Goal: Communication & Community: Ask a question

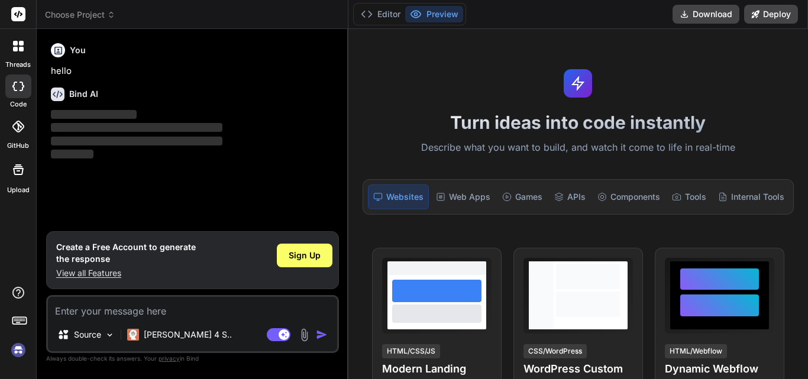
type textarea "x"
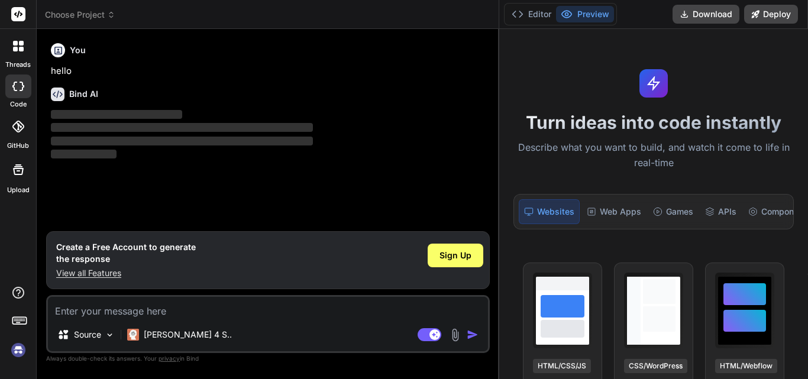
drag, startPoint x: 321, startPoint y: 34, endPoint x: 808, endPoint y: 34, distance: 486.3
click at [808, 34] on div "threads code GitHub Upload Choose Project Created with Pixso. Bind AI Web Searc…" at bounding box center [404, 189] width 808 height 379
click at [165, 155] on p "‌" at bounding box center [269, 155] width 437 height 14
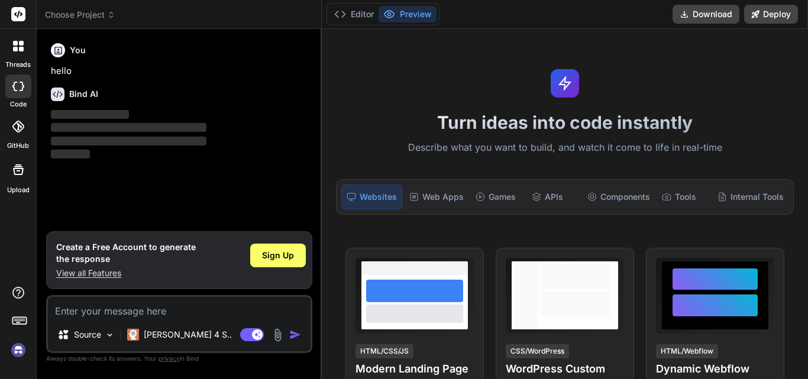
type textarea "x"
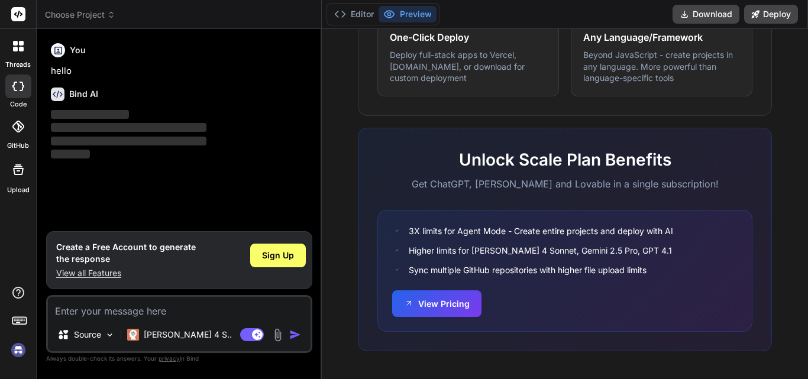
scroll to position [777, 0]
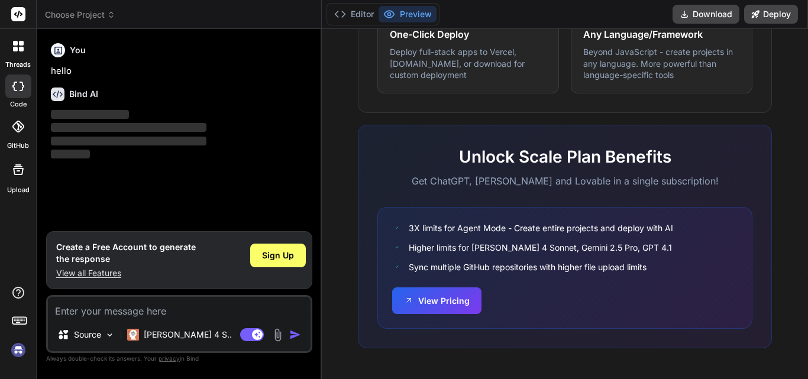
click at [86, 314] on textarea at bounding box center [179, 307] width 263 height 21
type textarea "tg"
type textarea "x"
type textarea "tgfd"
type textarea "x"
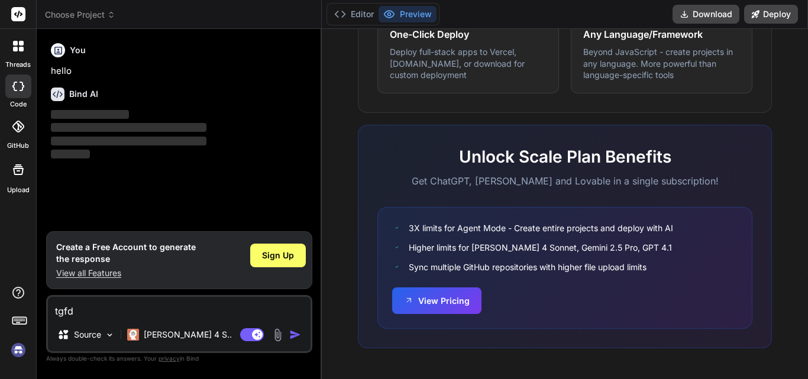
type textarea "tgf"
type textarea "x"
type textarea "tg"
type textarea "x"
type textarea "t"
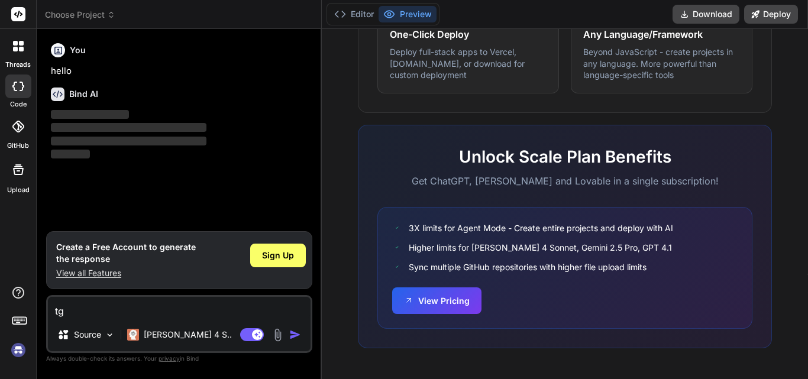
type textarea "x"
type textarea "h"
type textarea "x"
type textarea "hi"
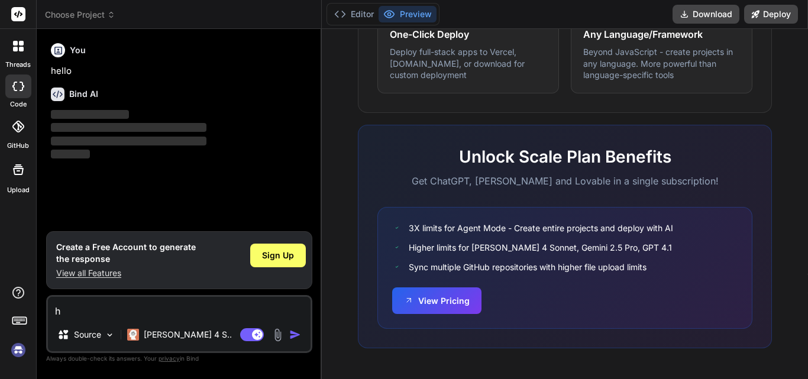
type textarea "x"
type textarea "hii"
type textarea "x"
type textarea "hii"
click at [299, 337] on img "button" at bounding box center [295, 335] width 12 height 12
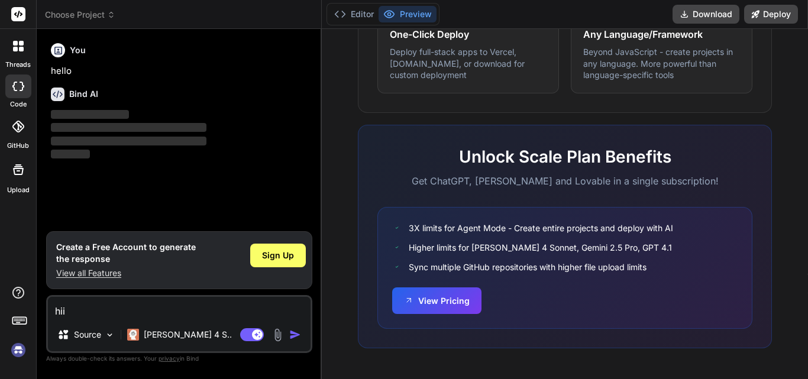
click at [290, 333] on img "button" at bounding box center [295, 335] width 12 height 12
click at [295, 333] on img "button" at bounding box center [295, 335] width 12 height 12
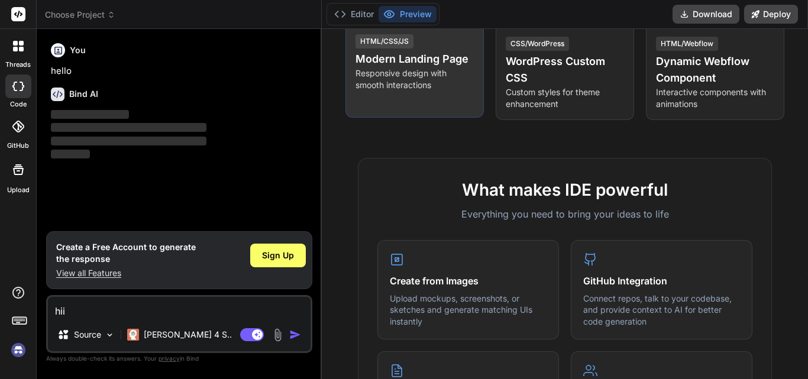
scroll to position [245, 0]
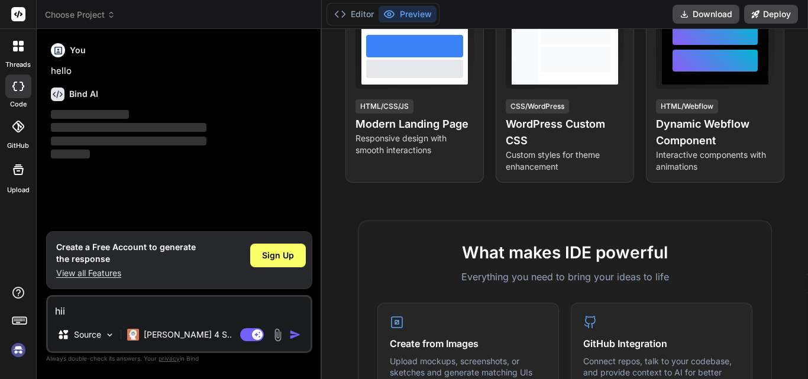
click at [408, 12] on button "Preview" at bounding box center [408, 14] width 58 height 17
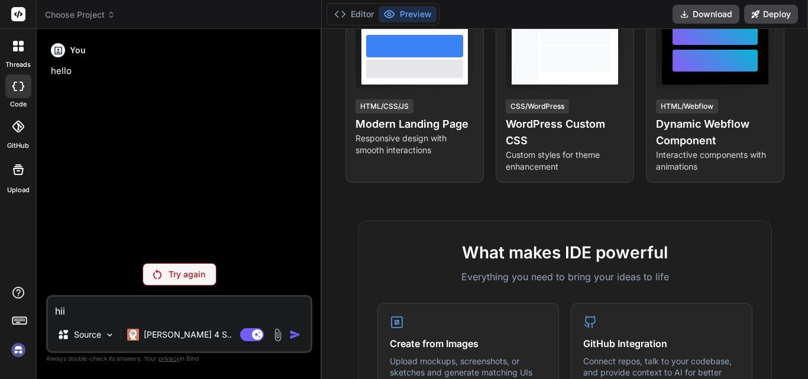
scroll to position [22, 0]
type textarea "x"
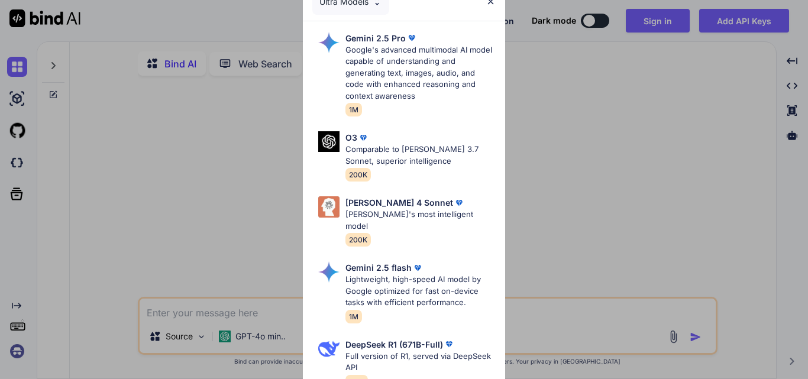
click at [489, 2] on img at bounding box center [491, 1] width 10 height 10
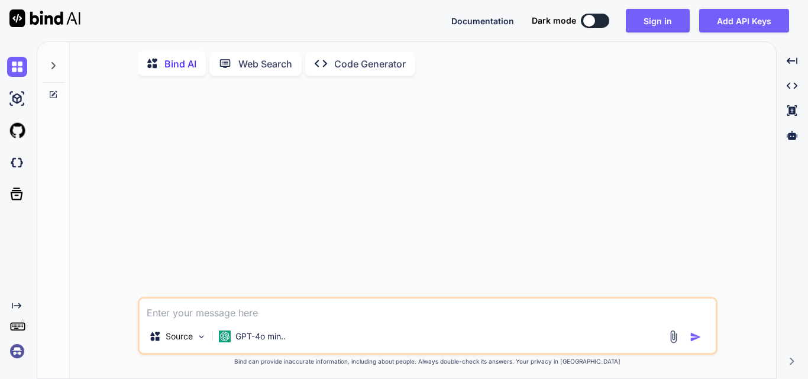
click at [601, 24] on button at bounding box center [595, 21] width 28 height 14
type textarea "x"
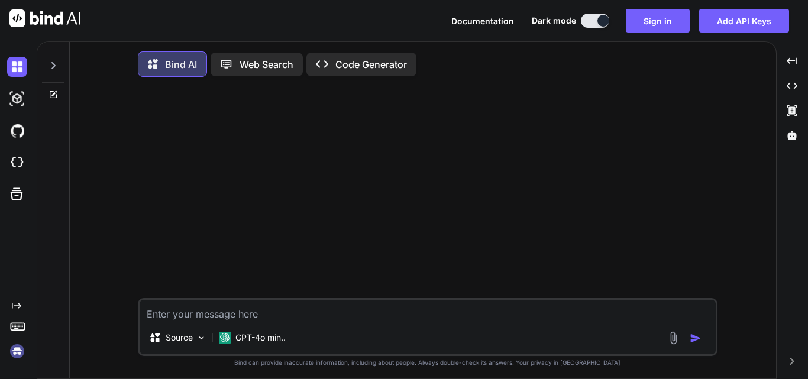
click at [255, 315] on textarea at bounding box center [428, 310] width 576 height 21
type textarea "H"
type textarea "x"
type textarea "Hi"
type textarea "x"
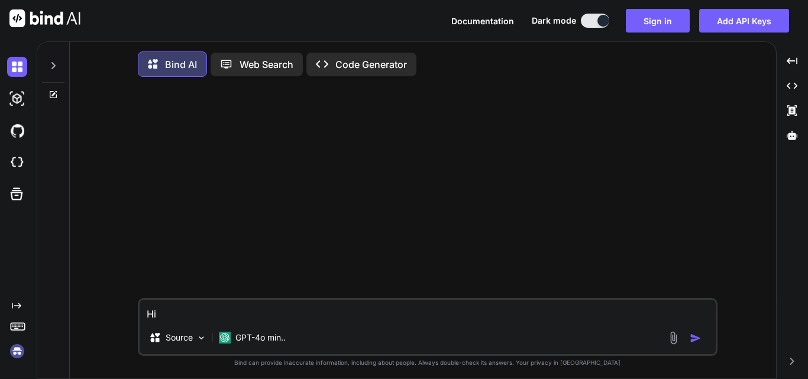
type textarea "Hi"
click at [696, 338] on img "button" at bounding box center [696, 339] width 12 height 12
type textarea "x"
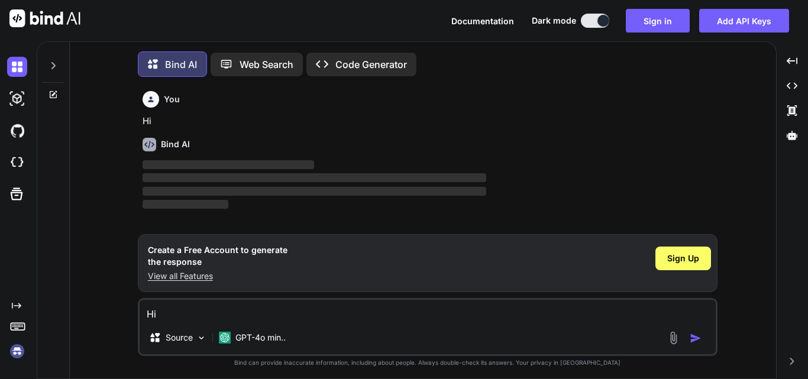
scroll to position [6, 0]
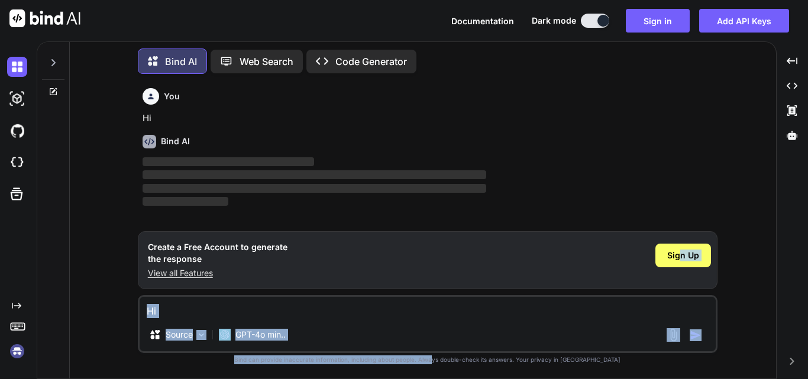
drag, startPoint x: 683, startPoint y: 258, endPoint x: 573, endPoint y: 310, distance: 121.7
click at [467, 371] on div "You Hi Bind AI ‌ ‌ ‌ ‌ Create a Free Account to generate the response View all …" at bounding box center [428, 230] width 580 height 295
click at [659, 28] on button "Sign in" at bounding box center [658, 21] width 64 height 24
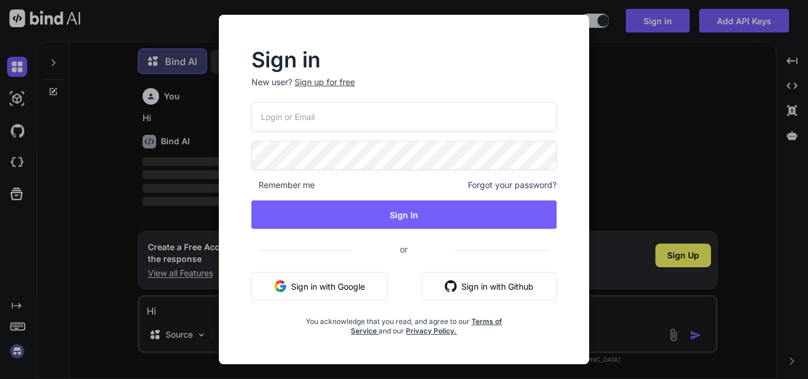
click at [341, 117] on input "email" at bounding box center [403, 116] width 305 height 29
type input "kk12@yopmail.com"
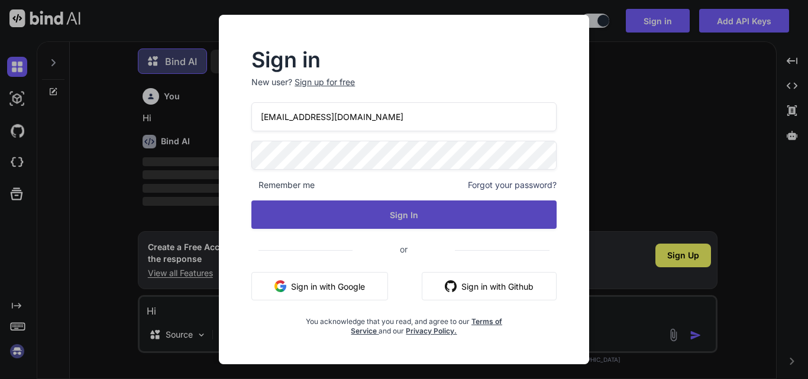
click at [415, 211] on button "Sign In" at bounding box center [403, 215] width 305 height 28
click at [425, 213] on button "Sign In" at bounding box center [403, 215] width 305 height 28
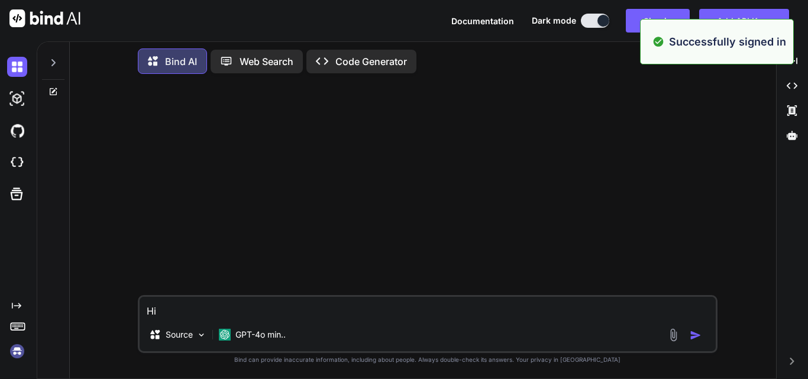
type textarea "x"
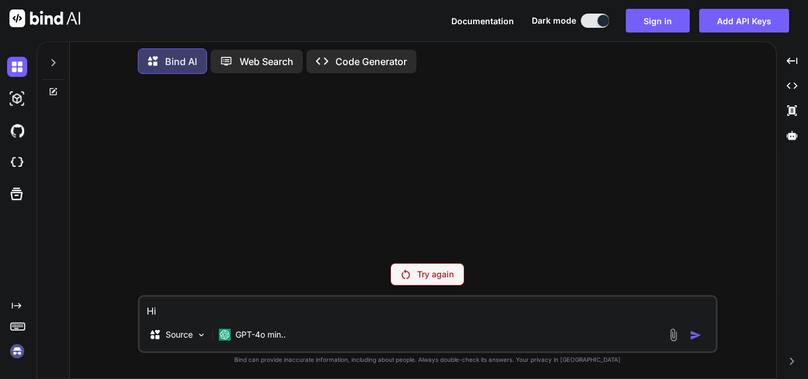
click at [225, 312] on textarea "Hi" at bounding box center [428, 307] width 576 height 21
type textarea "H"
type textarea "x"
type textarea "HI"
type textarea "x"
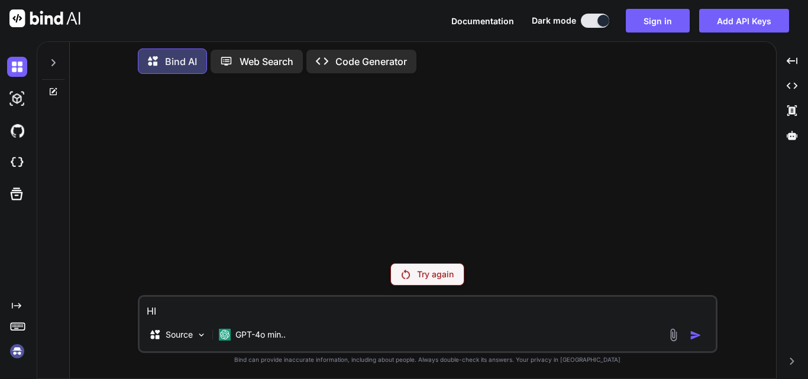
type textarea "HI"
click at [402, 274] on img at bounding box center [406, 274] width 8 height 9
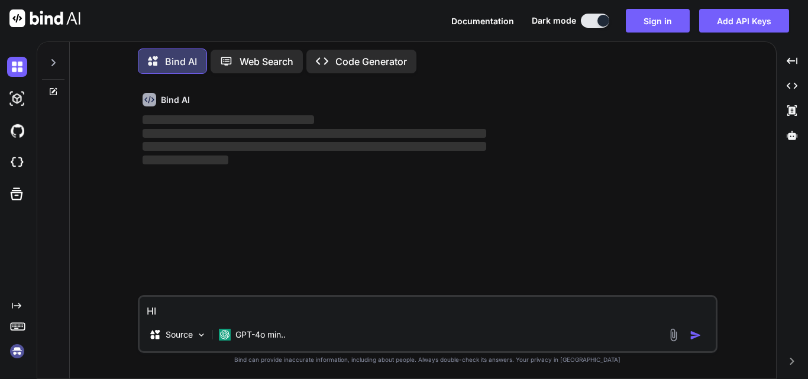
type textarea "x"
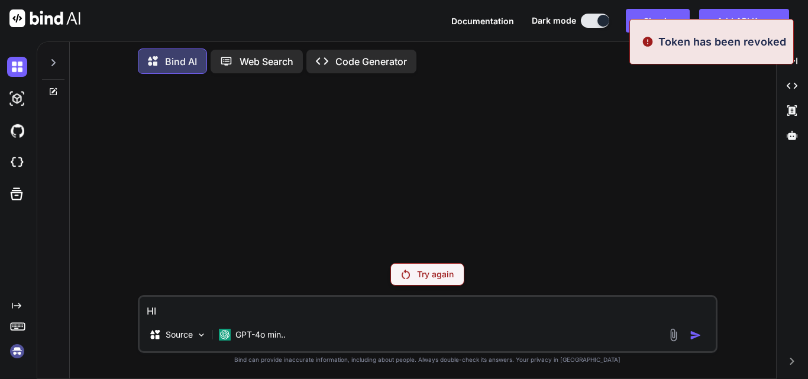
click at [172, 302] on textarea "HI" at bounding box center [428, 307] width 576 height 21
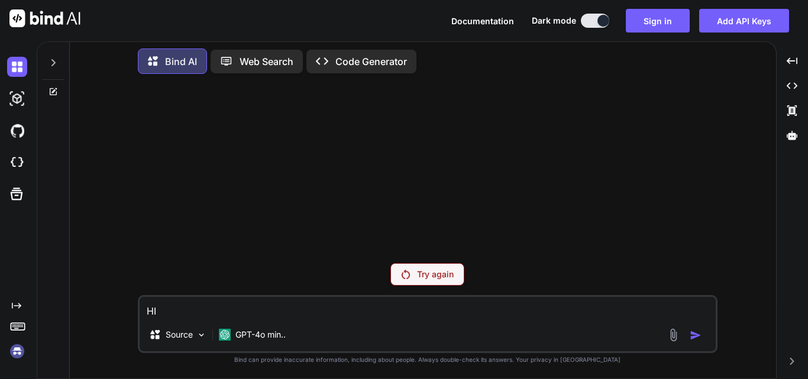
type textarea "H"
type textarea "x"
type textarea "HI"
type textarea "x"
type textarea "HII"
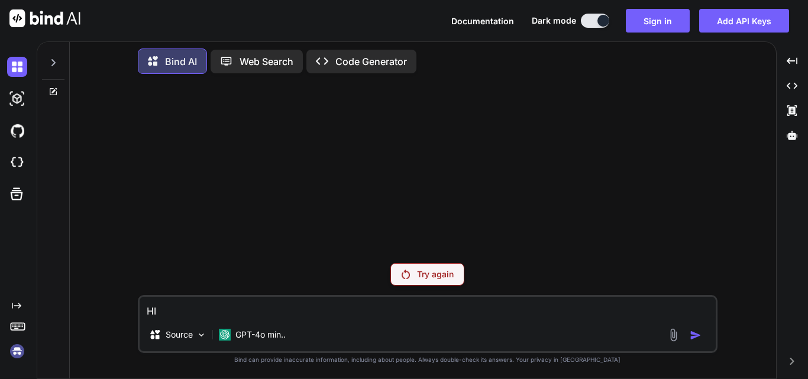
type textarea "x"
type textarea "HII."
type textarea "x"
type textarea "HII.."
type textarea "x"
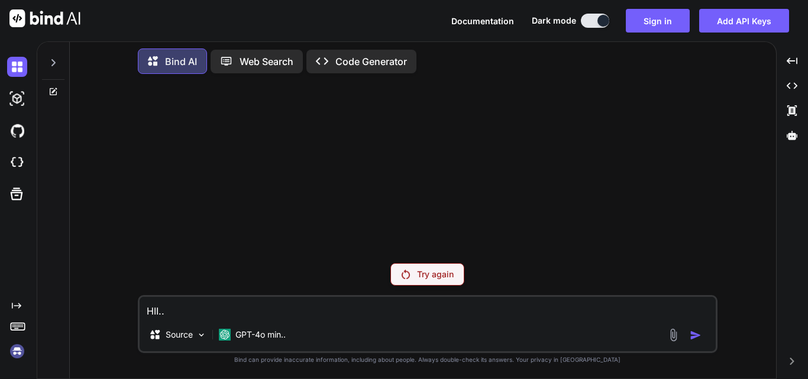
click at [296, 312] on textarea "HII.." at bounding box center [428, 307] width 576 height 21
type textarea "i"
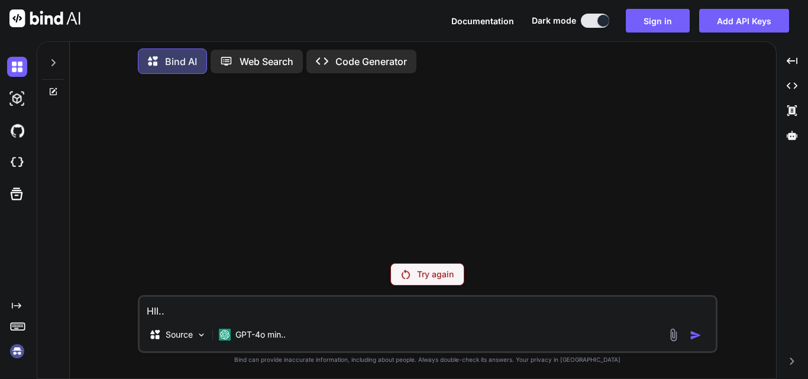
type textarea "x"
type textarea "i s"
type textarea "x"
type textarea "i si"
type textarea "x"
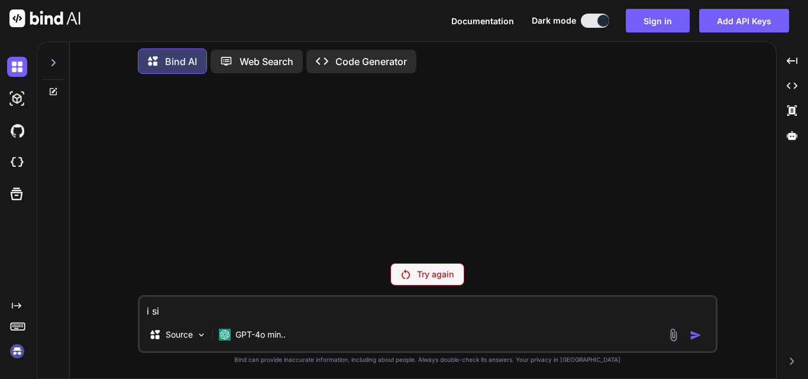
type textarea "i sit"
type textarea "x"
type textarea "i sit"
type textarea "x"
type textarea "i sit"
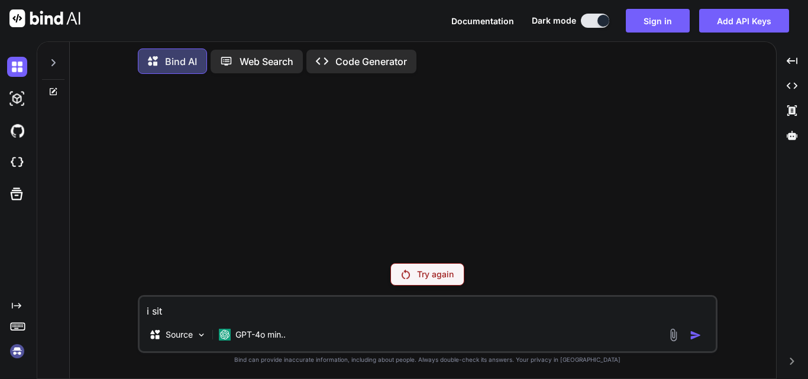
type textarea "x"
type textarea "i si"
type textarea "x"
type textarea "i s"
type textarea "x"
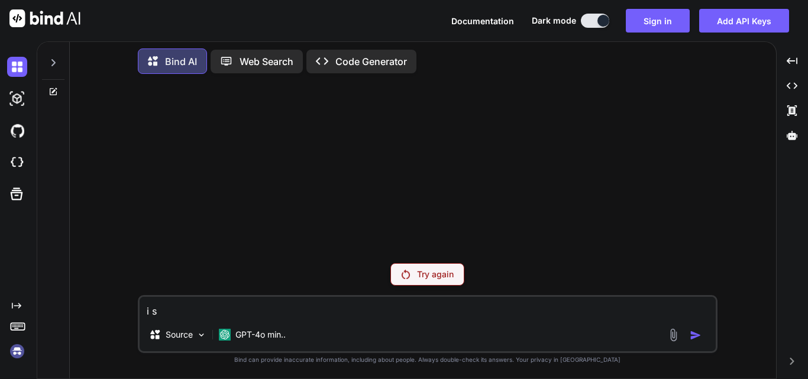
type textarea "i"
type textarea "x"
type textarea "i"
type textarea "x"
type textarea "is"
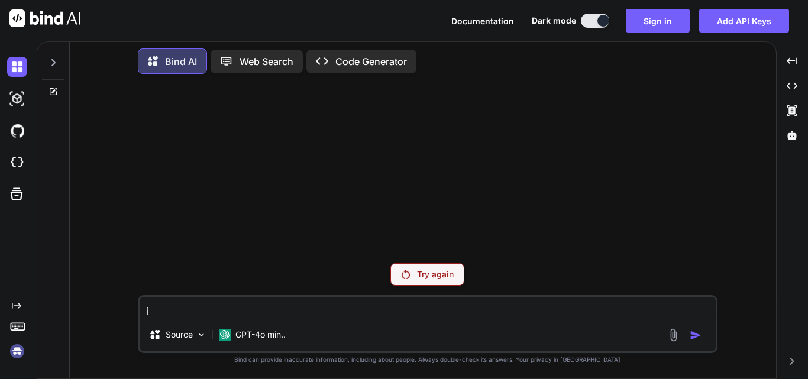
type textarea "x"
type textarea "is"
type textarea "x"
type textarea "is i"
type textarea "x"
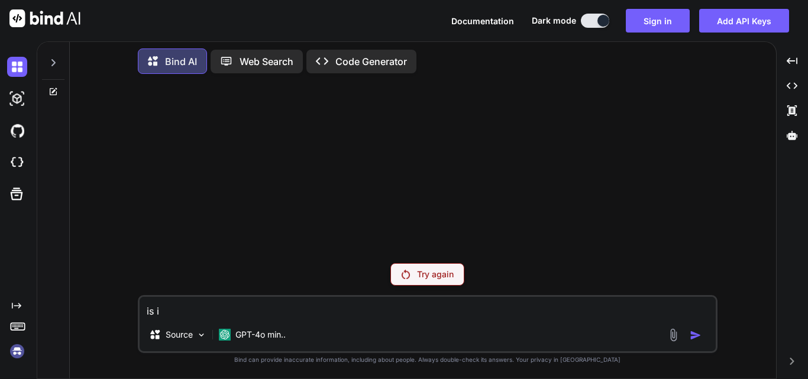
type textarea "is it"
type textarea "x"
type textarea "is it"
type textarea "x"
type textarea "is it r"
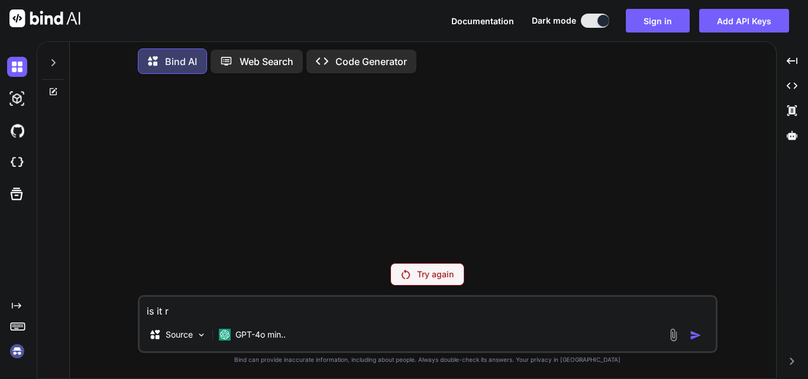
type textarea "x"
type textarea "is it ri"
type textarea "x"
type textarea "is it rig"
type textarea "x"
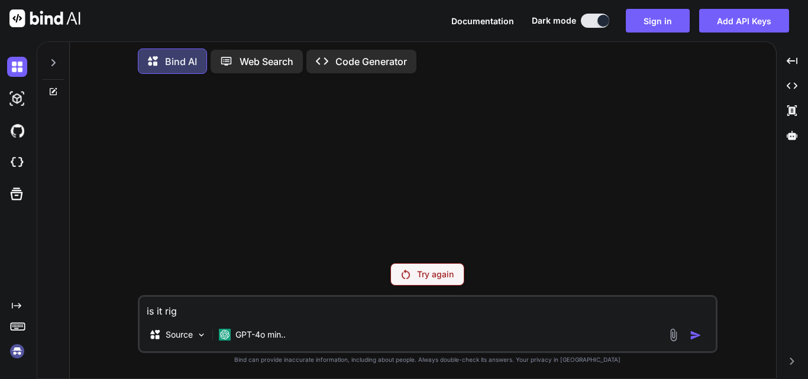
type textarea "is it righ"
type textarea "x"
type textarea "is it right"
type textarea "x"
type textarea "is it right"
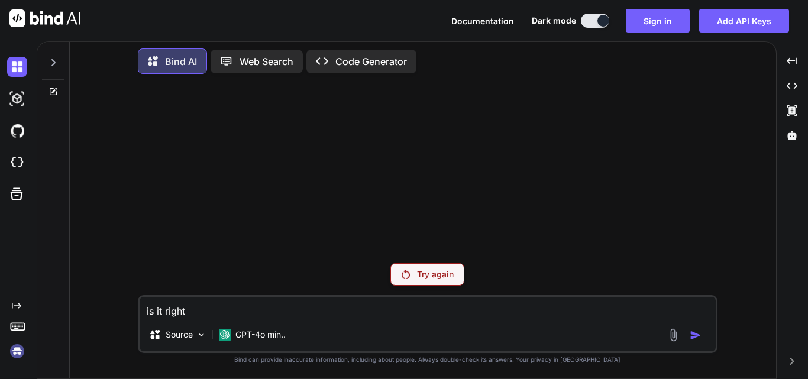
type textarea "x"
type textarea "is it right ,"
type textarea "x"
type textarea "is it right ,,"
type textarea "x"
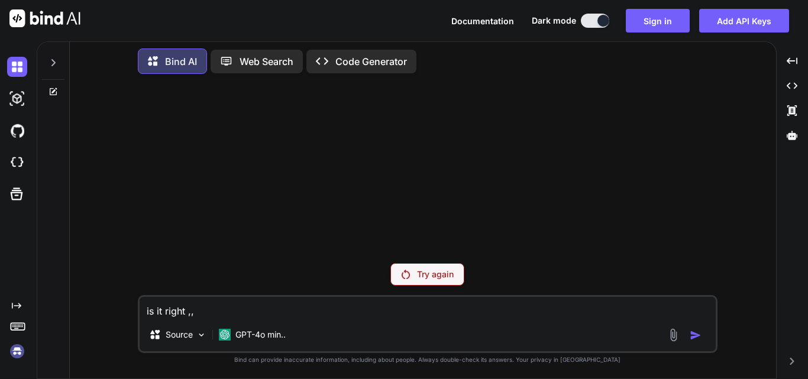
paste textarea "His train is running late."
type textarea "is it right ,,His train is running late."
type textarea "x"
type textarea "is it right ,,His train is running late."
type textarea "x"
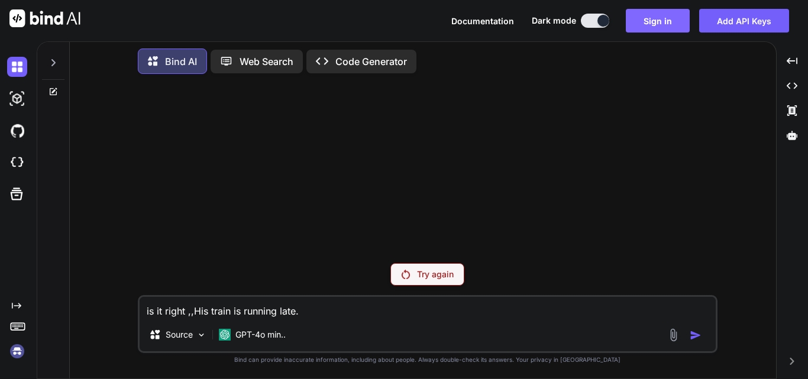
type textarea "is it right ,,His train is running late."
click at [646, 25] on button "Sign in" at bounding box center [658, 21] width 64 height 24
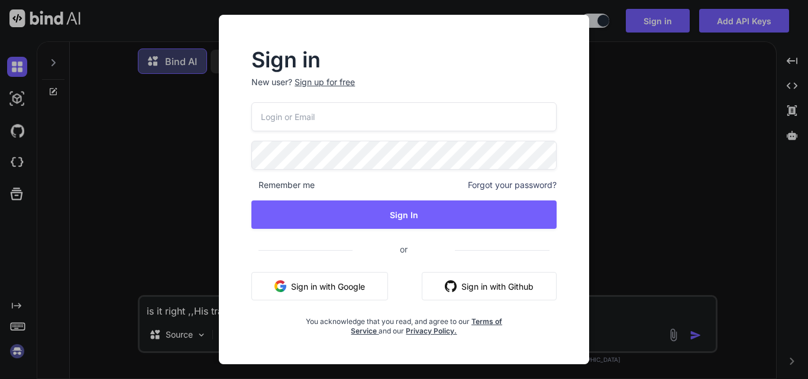
click at [341, 122] on input "email" at bounding box center [403, 116] width 305 height 29
type input "kk12@yopmail.com"
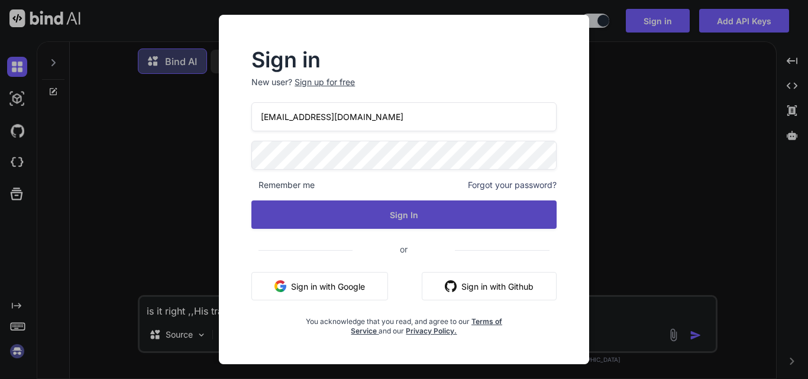
click at [402, 216] on button "Sign In" at bounding box center [403, 215] width 305 height 28
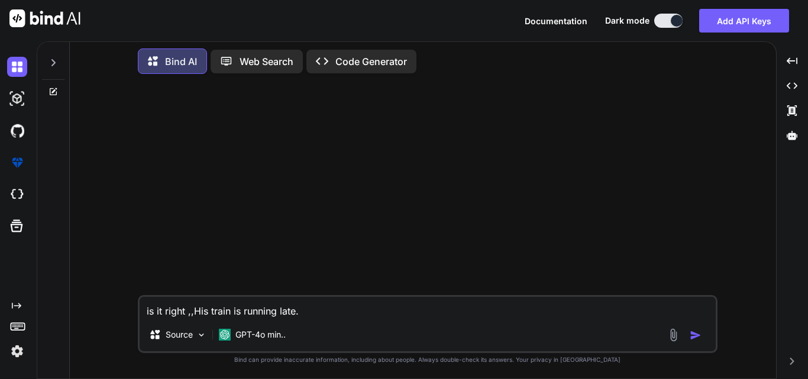
click at [693, 335] on img "button" at bounding box center [696, 336] width 12 height 12
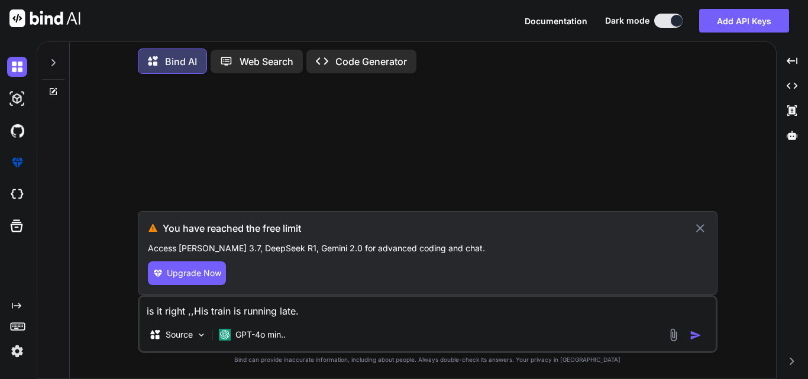
click at [699, 228] on icon at bounding box center [700, 228] width 14 height 14
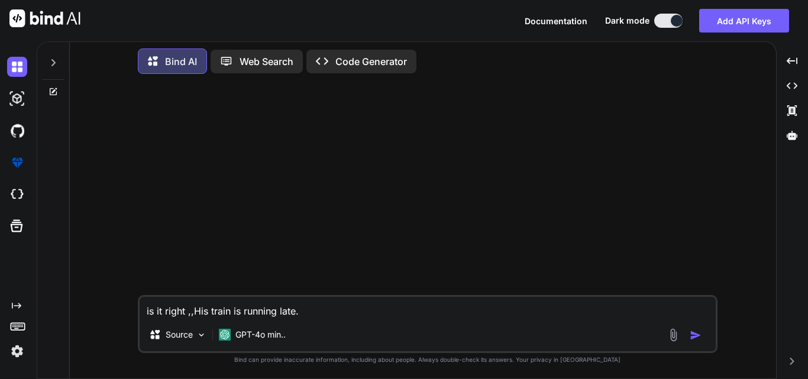
click at [693, 331] on img "button" at bounding box center [696, 336] width 12 height 12
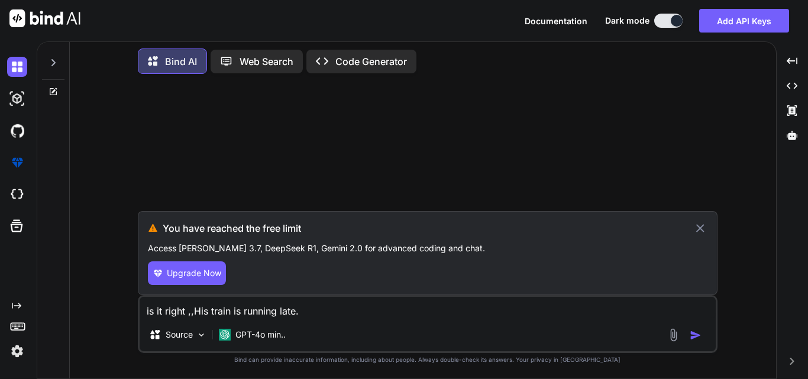
click at [202, 275] on span "Upgrade Now" at bounding box center [194, 273] width 54 height 12
type textarea "x"
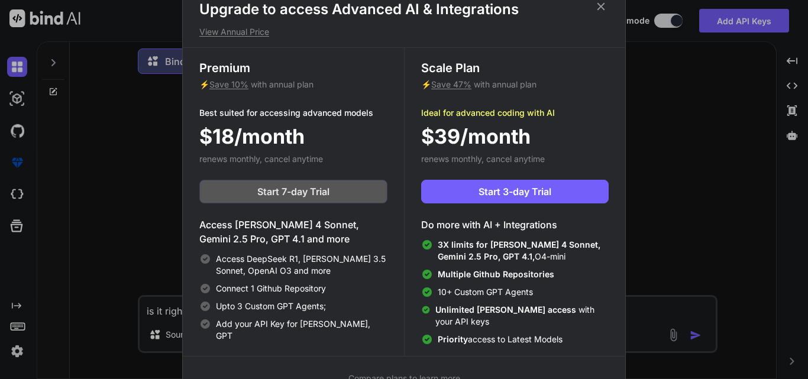
click at [283, 190] on span "Start 7-day Trial" at bounding box center [293, 192] width 72 height 14
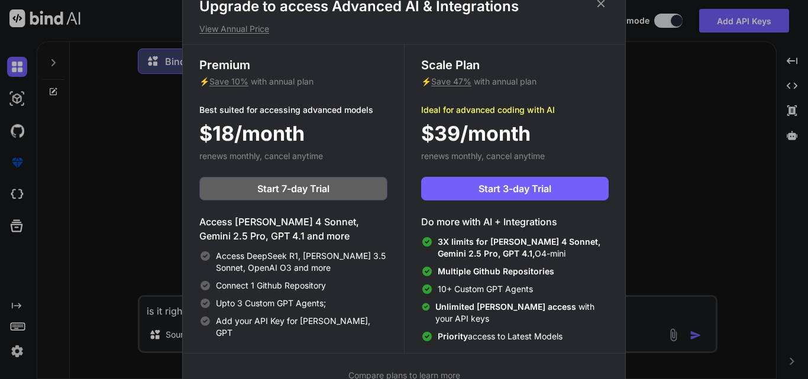
scroll to position [5, 0]
